Goal: Find specific page/section: Find specific page/section

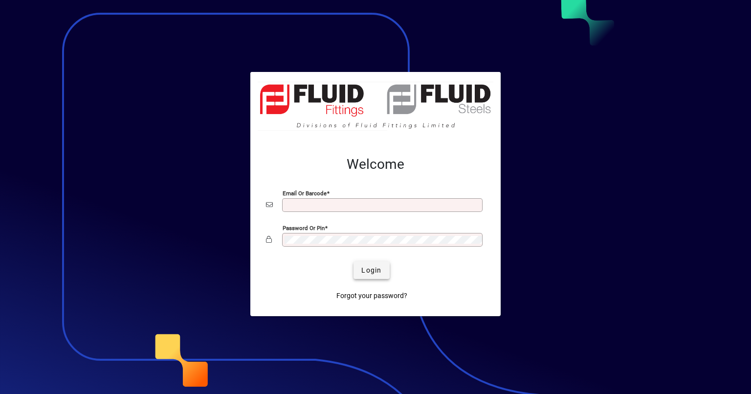
type input "**********"
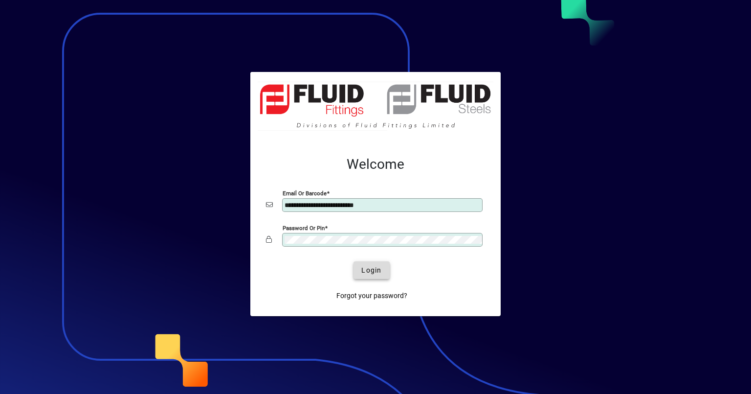
click at [363, 270] on span "Login" at bounding box center [371, 270] width 20 height 10
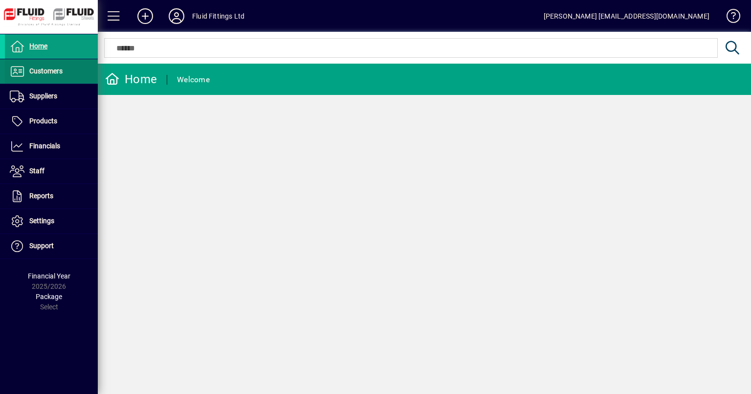
click at [55, 70] on span "Customers" at bounding box center [45, 71] width 33 height 8
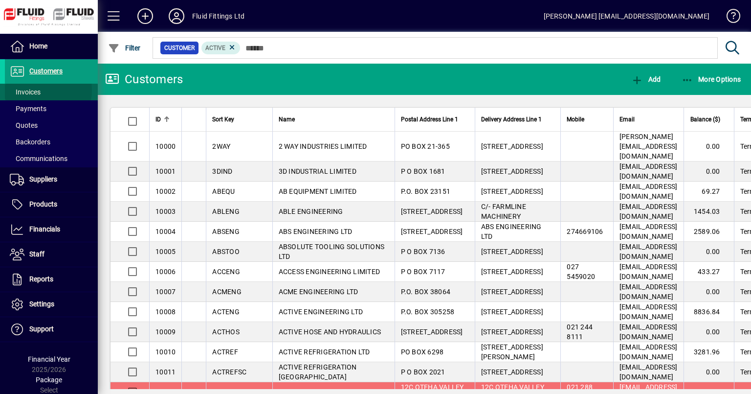
click at [38, 90] on span "Invoices" at bounding box center [25, 92] width 31 height 8
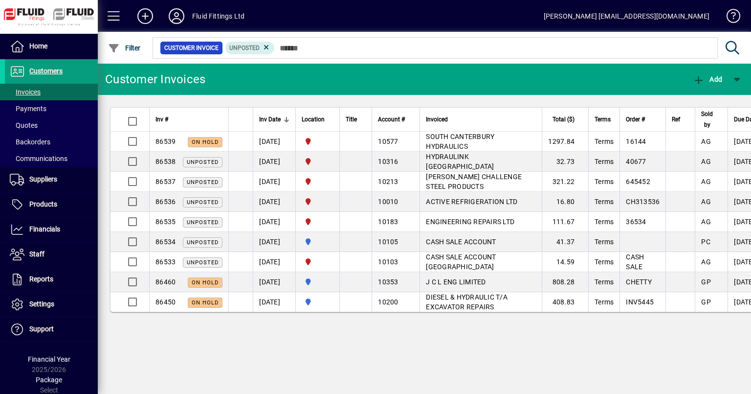
scroll to position [0, 0]
click at [510, 362] on div "Customer Invoices Add Inv # Inv Date Location Title Account # Invoiced Total ($…" at bounding box center [424, 229] width 653 height 330
click at [467, 13] on mat-toolbar-row "Fluid Fittings Ltd John aksales2@fluidfittings.co.nz" at bounding box center [424, 16] width 653 height 32
